Goal: Transaction & Acquisition: Download file/media

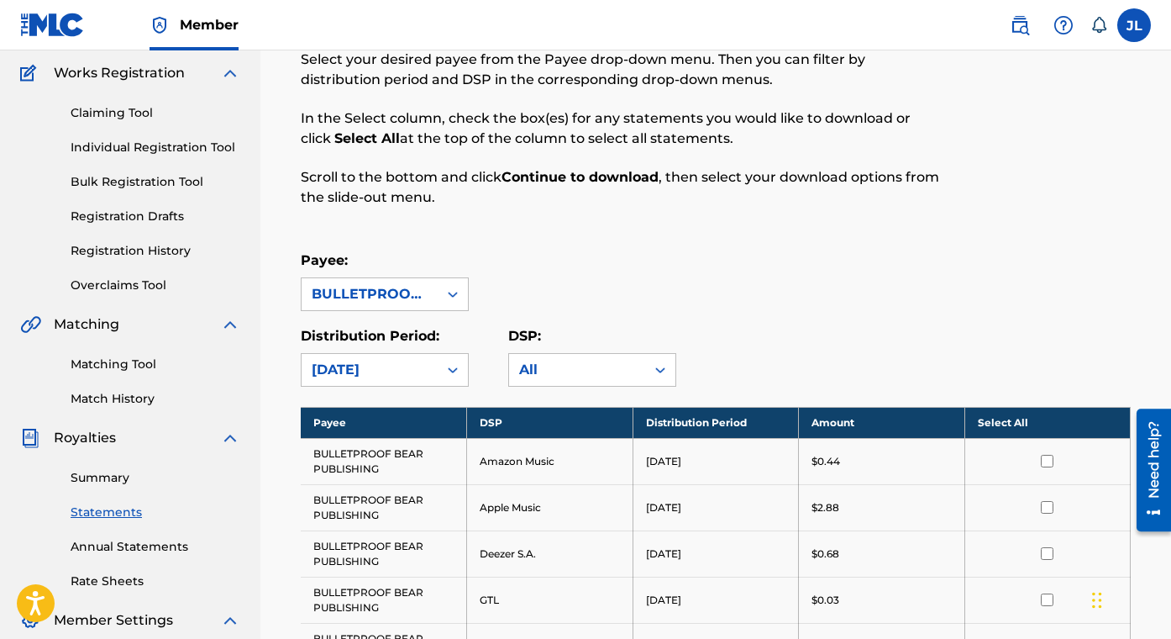
click at [1010, 424] on th "Select All" at bounding box center [1047, 422] width 166 height 31
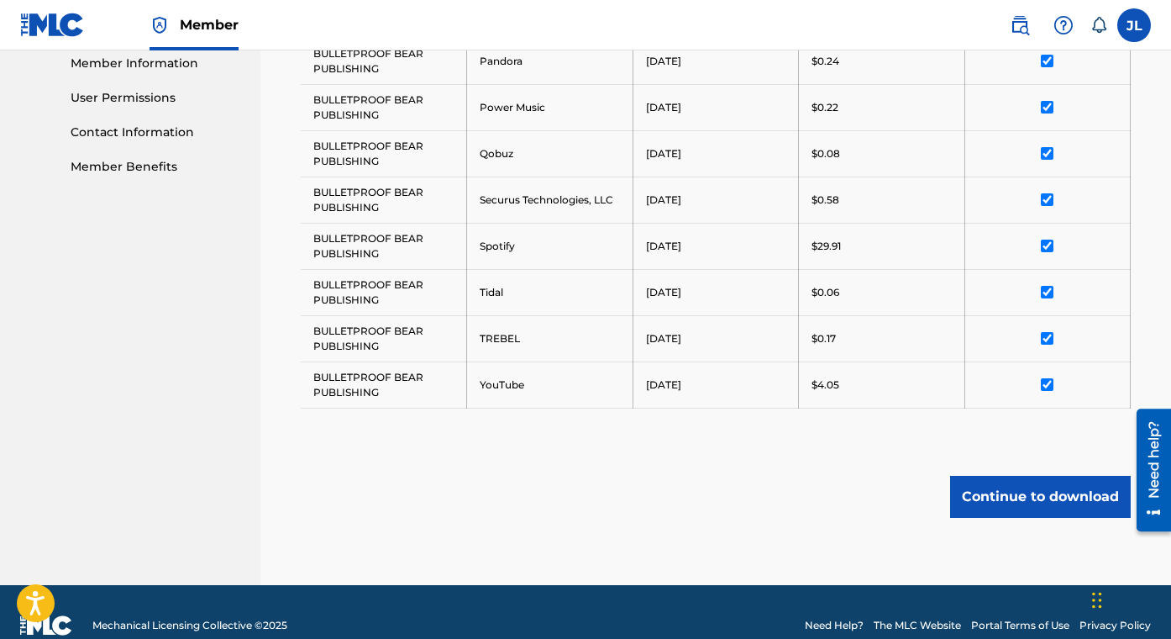
scroll to position [767, 0]
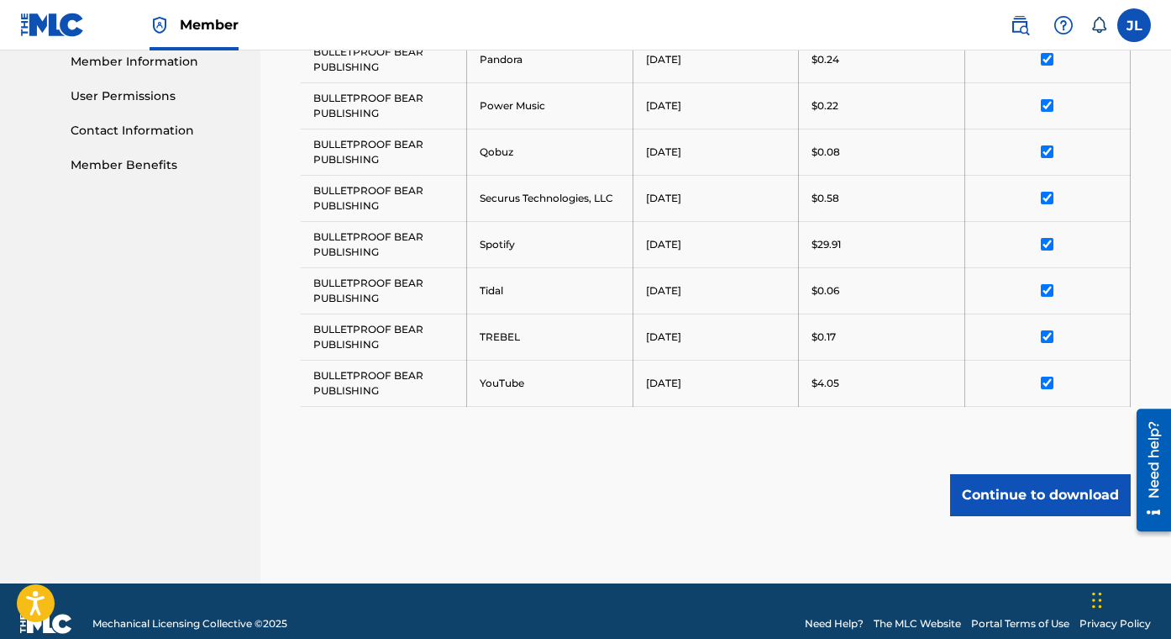
click at [1038, 497] on button "Continue to download" at bounding box center [1040, 495] width 181 height 42
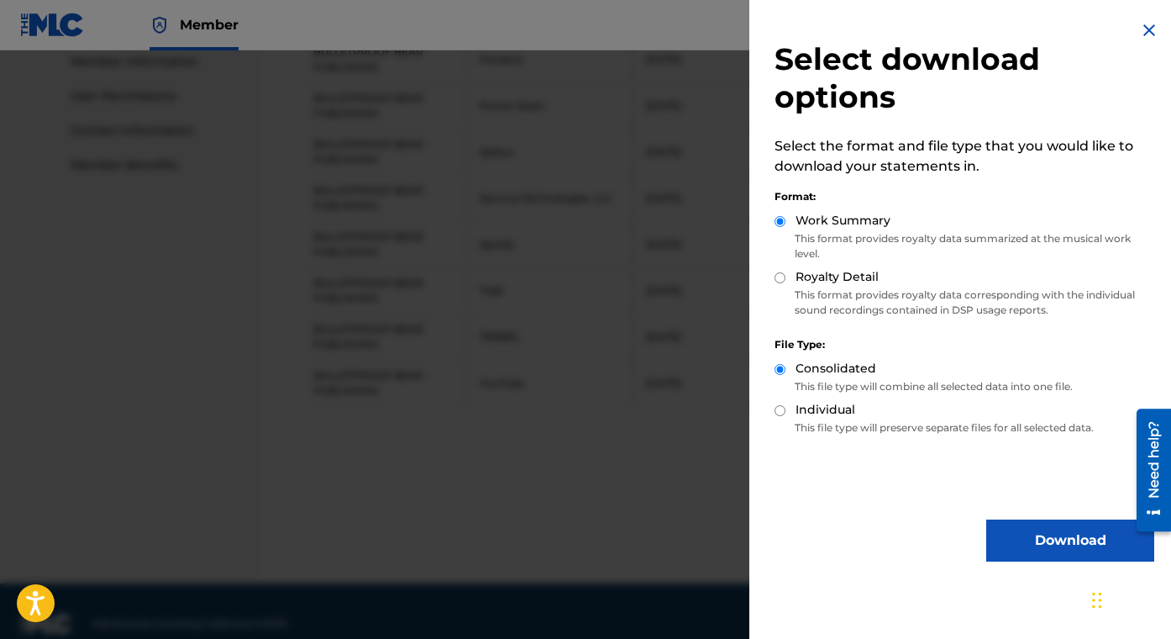
click at [829, 274] on label "Royalty Detail" at bounding box center [837, 277] width 83 height 18
click at [786, 274] on input "Royalty Detail" at bounding box center [780, 277] width 11 height 11
radio input "true"
click at [1030, 531] on button "Download" at bounding box center [1070, 540] width 168 height 42
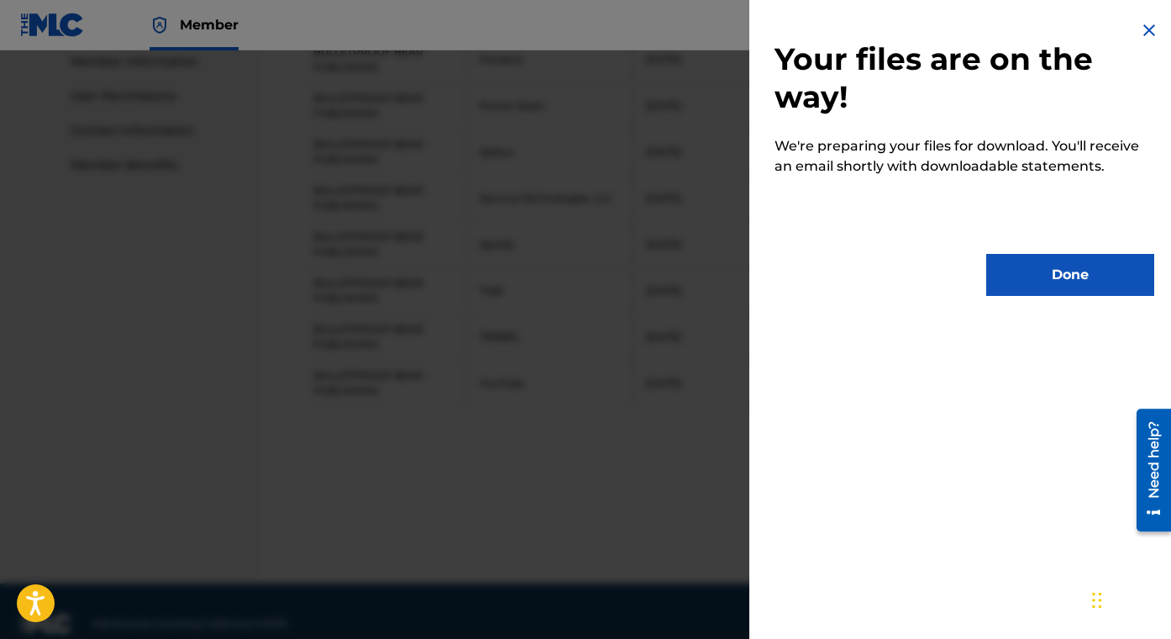
click at [1046, 269] on button "Done" at bounding box center [1070, 275] width 168 height 42
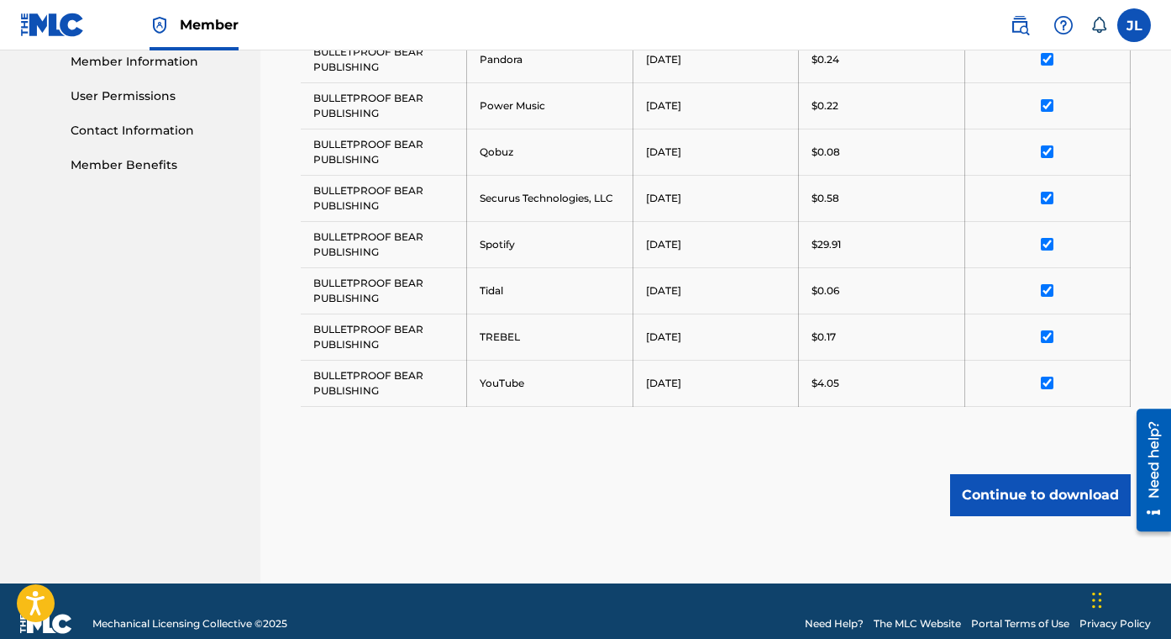
scroll to position [0, 0]
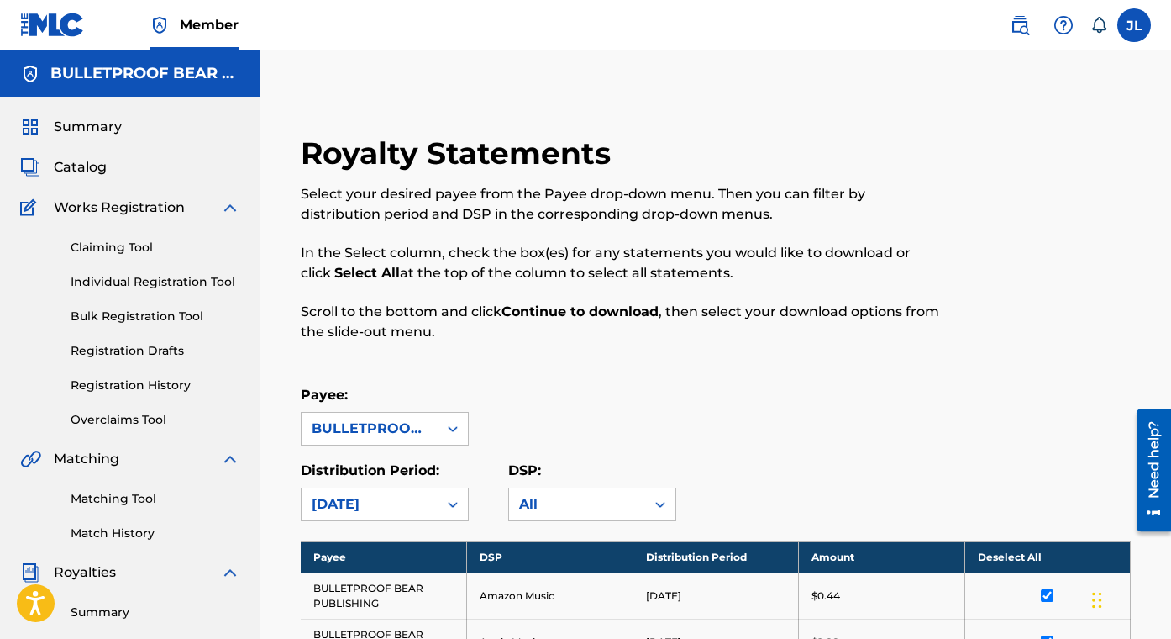
click at [78, 75] on h5 "BULLETPROOF BEAR PUBLISHING" at bounding box center [145, 73] width 190 height 19
click at [76, 129] on span "Summary" at bounding box center [88, 127] width 68 height 20
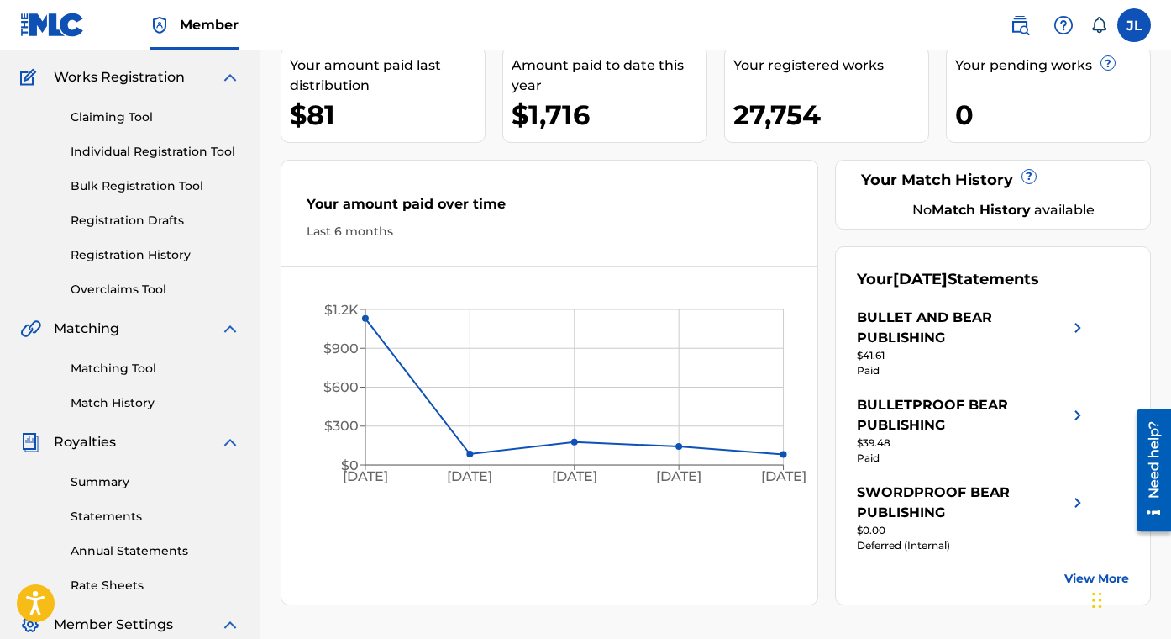
scroll to position [139, 0]
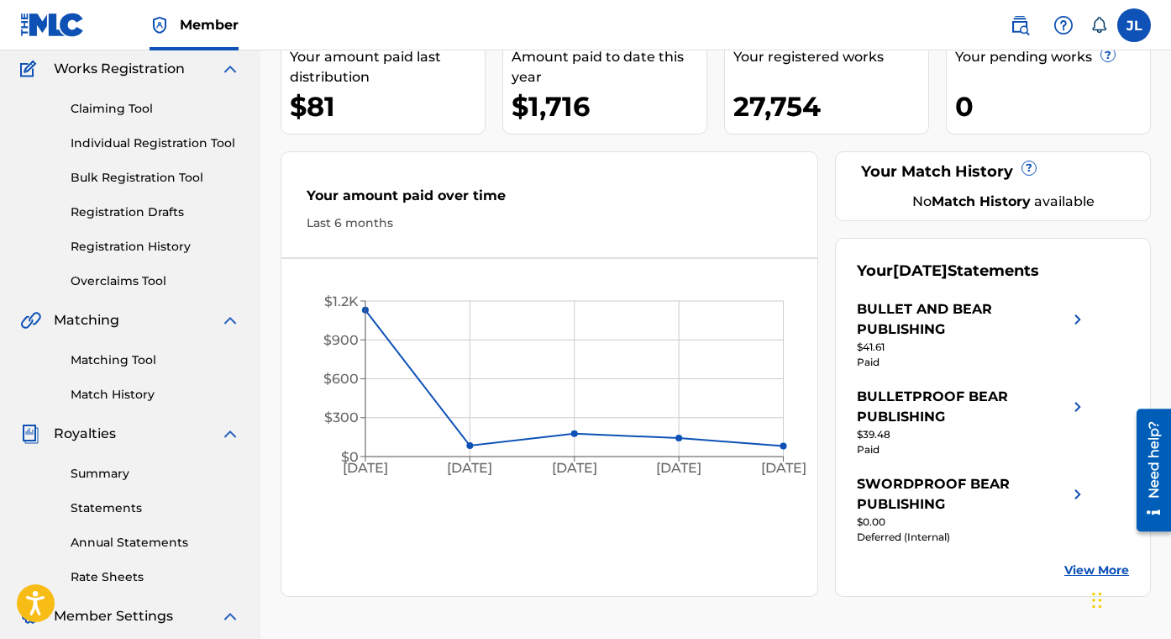
click at [1079, 320] on img at bounding box center [1078, 319] width 20 height 40
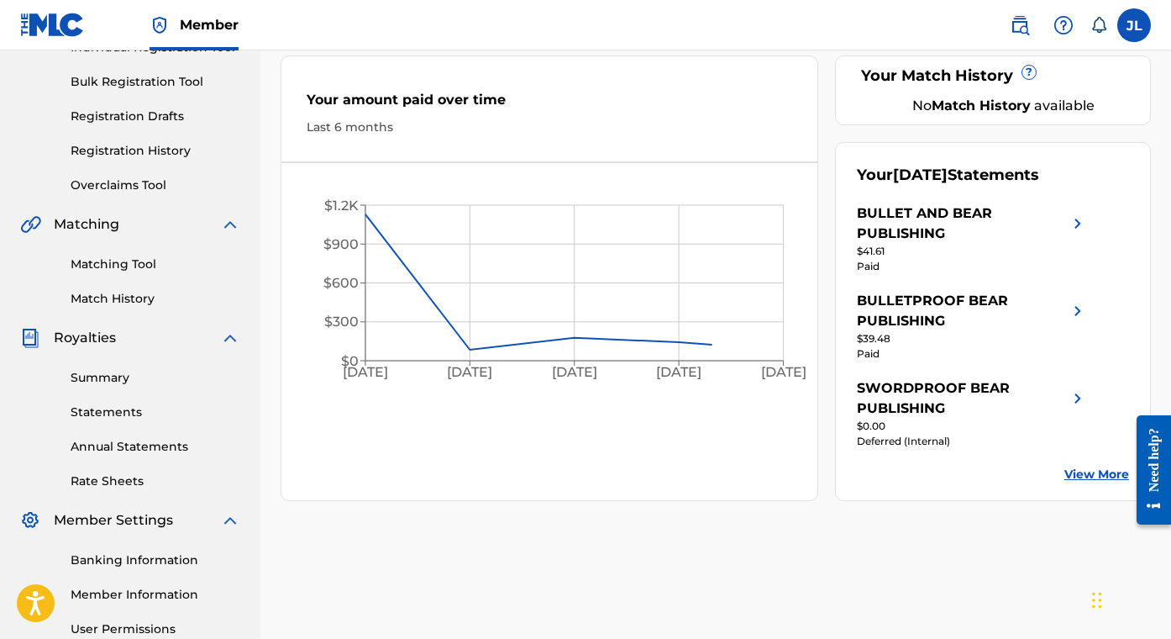
scroll to position [233, 0]
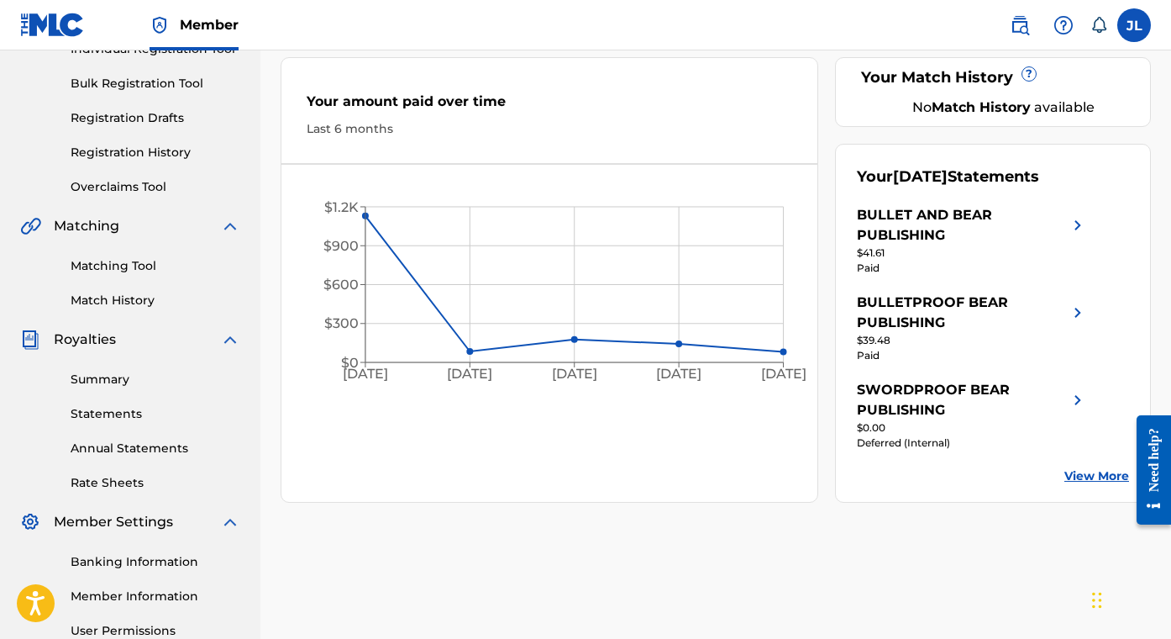
click at [1073, 228] on img at bounding box center [1078, 225] width 20 height 40
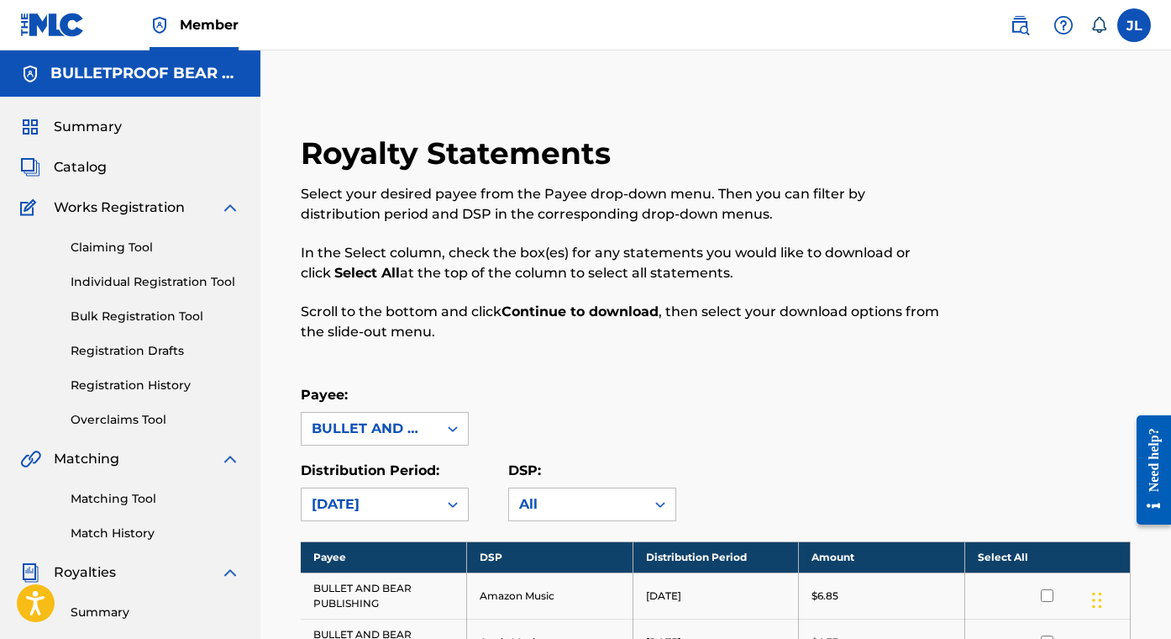
click at [1017, 555] on th "Select All" at bounding box center [1047, 556] width 166 height 31
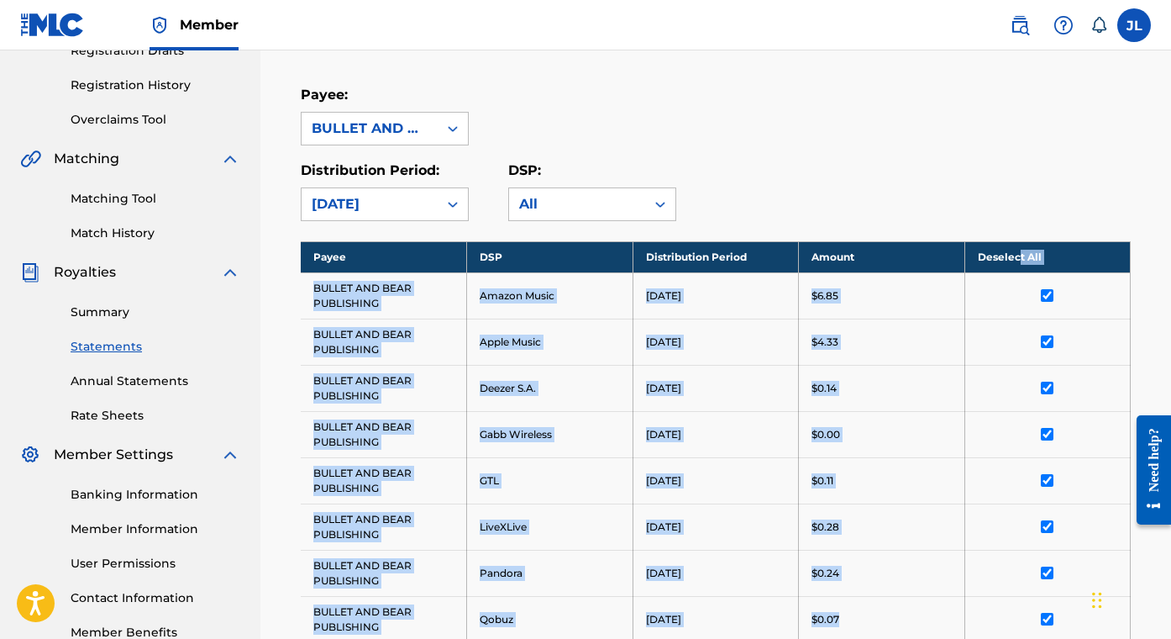
drag, startPoint x: 1017, startPoint y: 555, endPoint x: 996, endPoint y: 638, distance: 85.0
click at [996, 638] on tbody "Payee DSP Distribution Period Amount Deselect All BULLET AND BEAR PUBLISHING Am…" at bounding box center [716, 557] width 830 height 632
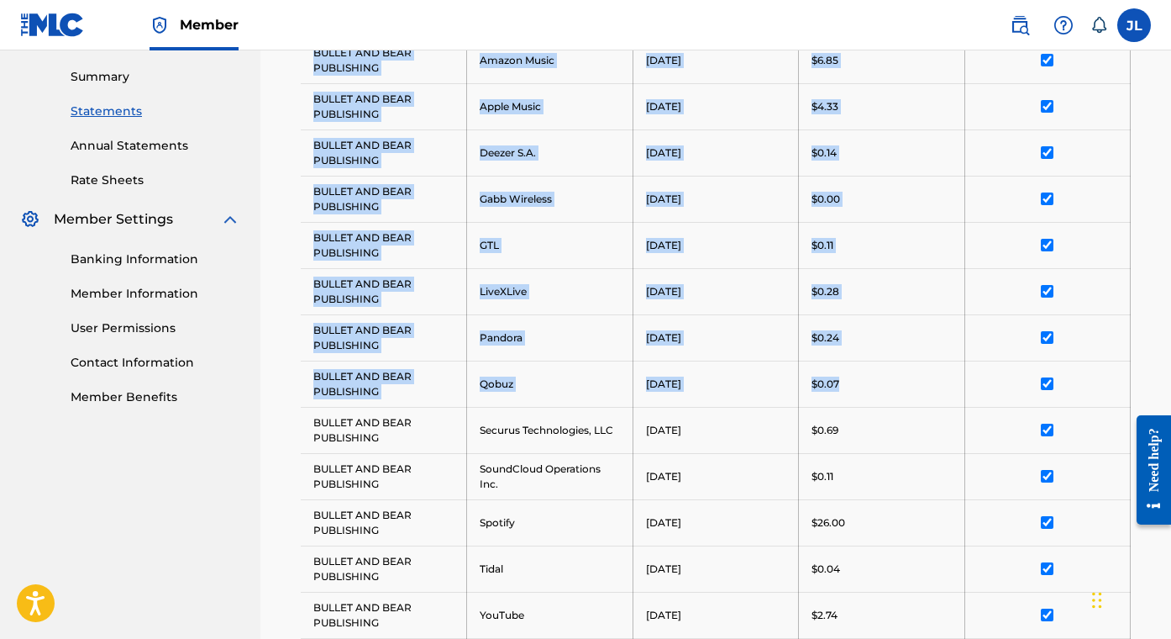
scroll to position [791, 0]
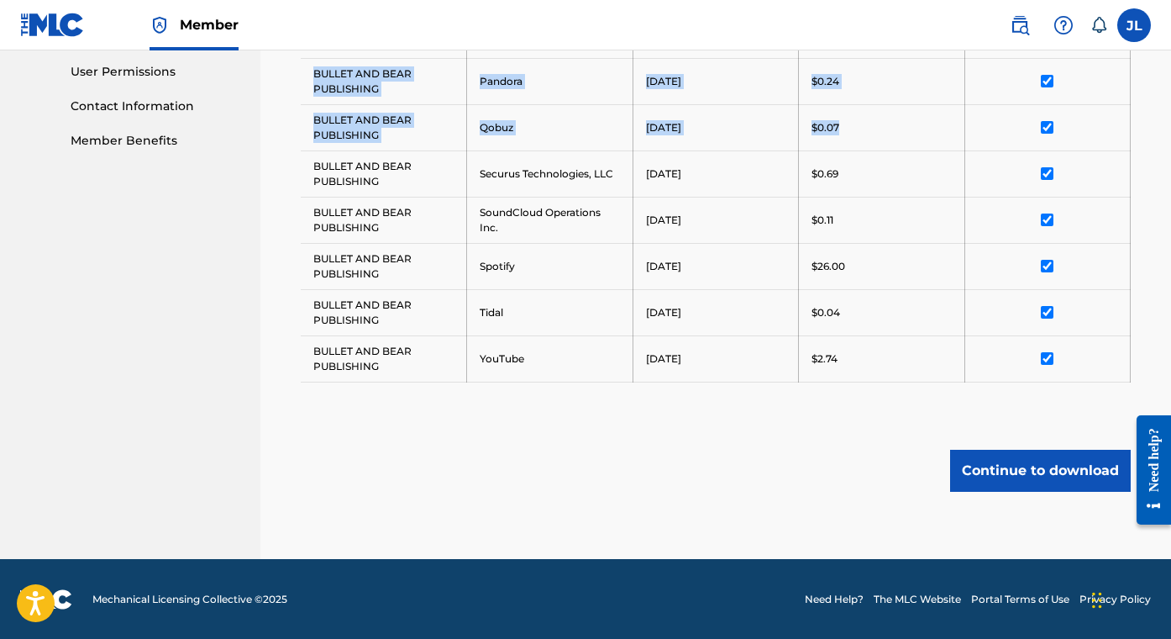
click at [1045, 466] on button "Continue to download" at bounding box center [1040, 470] width 181 height 42
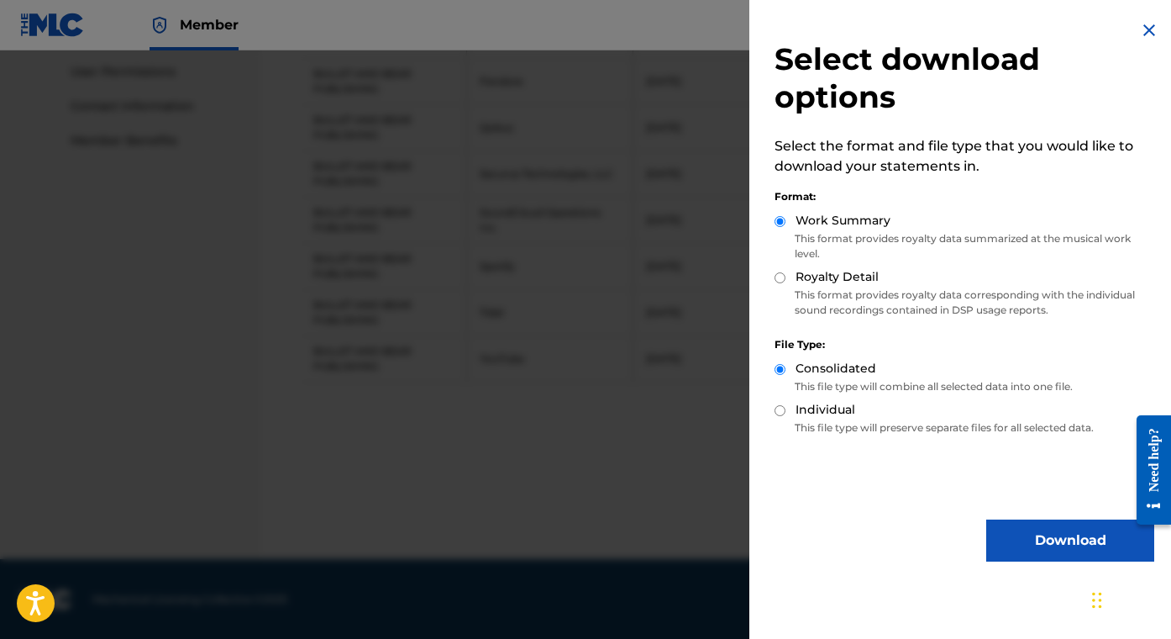
click at [856, 268] on label "Royalty Detail" at bounding box center [837, 277] width 83 height 18
click at [786, 272] on input "Royalty Detail" at bounding box center [780, 277] width 11 height 11
radio input "true"
click at [1082, 533] on button "Download" at bounding box center [1070, 540] width 168 height 42
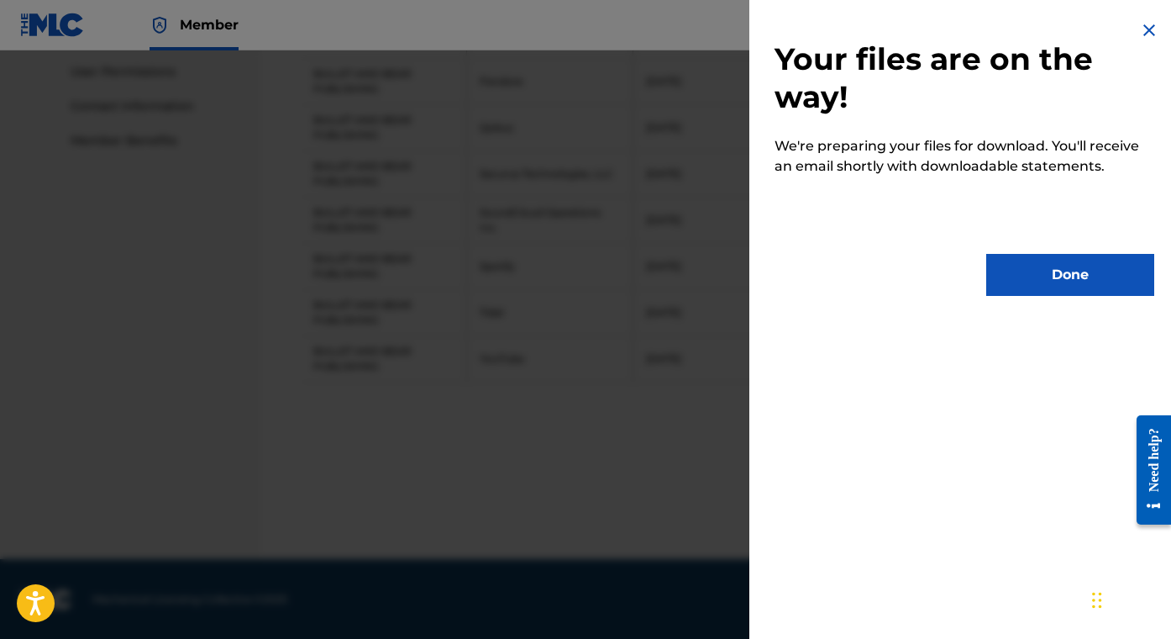
click at [1061, 270] on button "Done" at bounding box center [1070, 275] width 168 height 42
